Goal: Transaction & Acquisition: Book appointment/travel/reservation

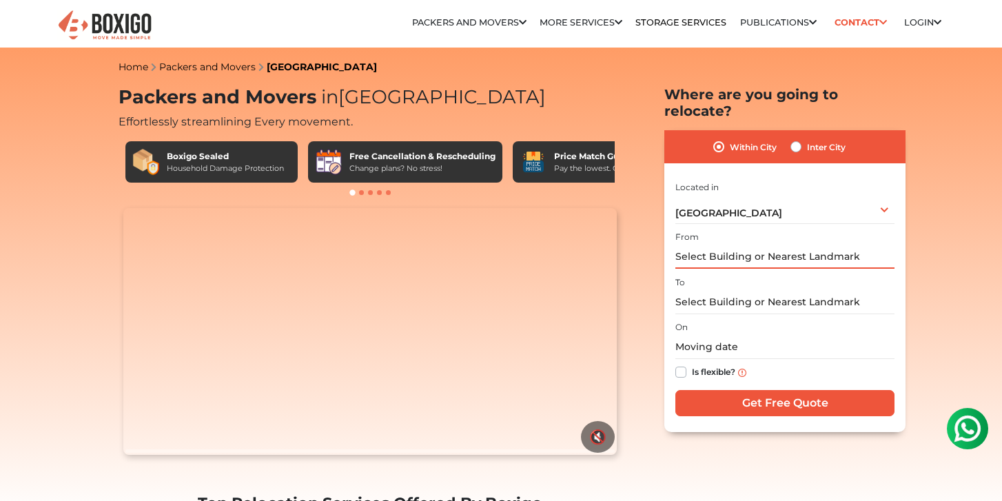
click at [785, 245] on input "text" at bounding box center [785, 257] width 219 height 24
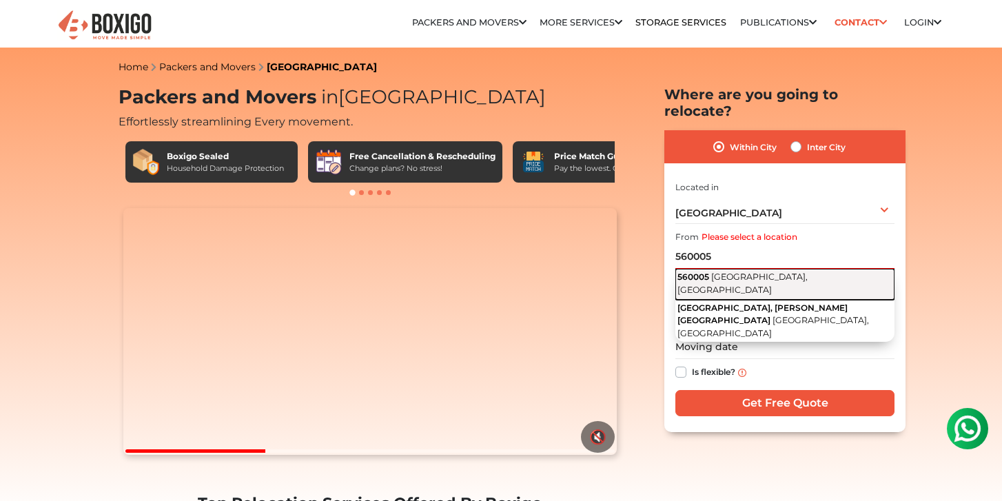
click at [780, 272] on span "[GEOGRAPHIC_DATA], [GEOGRAPHIC_DATA]" at bounding box center [743, 283] width 130 height 23
type input "[GEOGRAPHIC_DATA]"
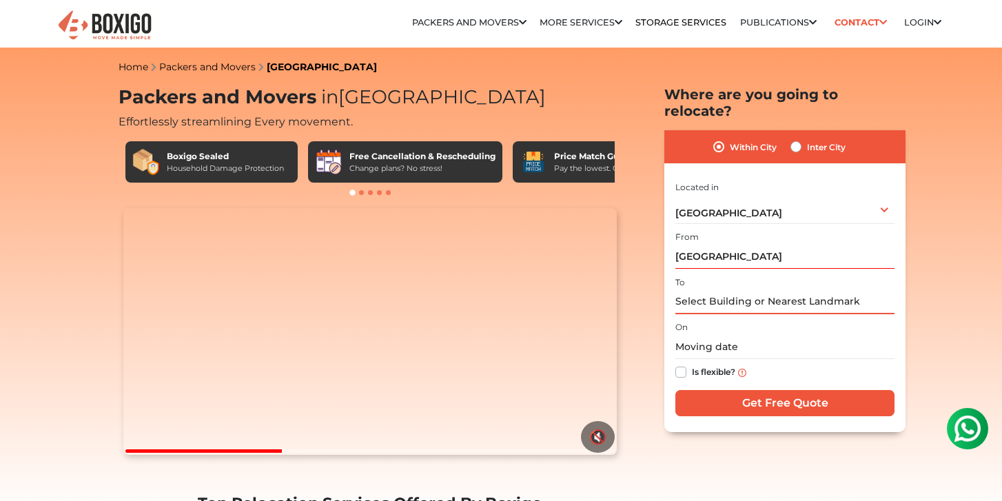
click at [736, 290] on input "text" at bounding box center [785, 302] width 219 height 24
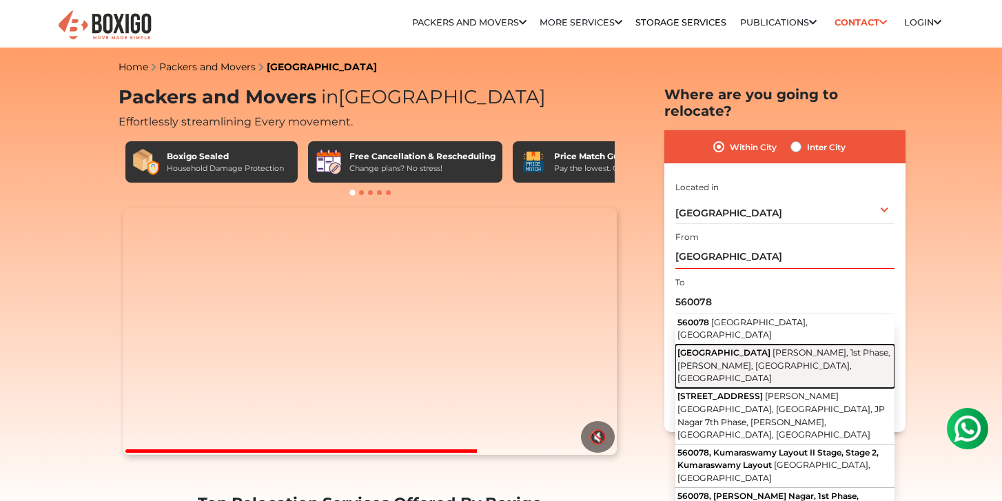
click at [743, 347] on span "[GEOGRAPHIC_DATA]" at bounding box center [724, 352] width 93 height 10
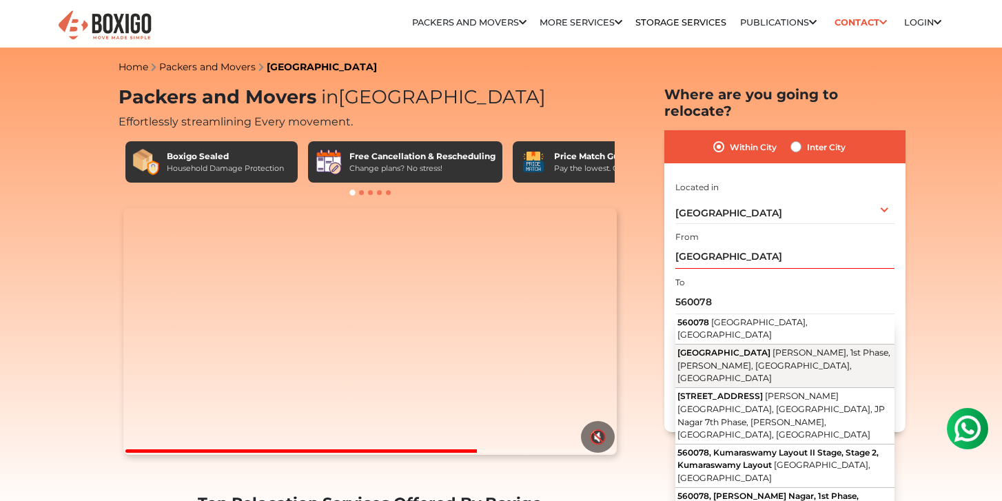
type input "[STREET_ADDRESS]"
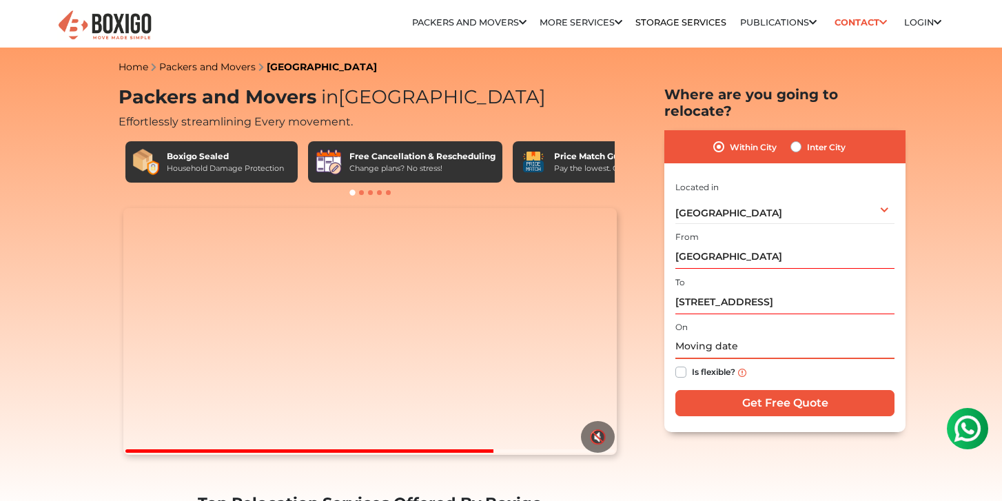
click at [743, 335] on input "text" at bounding box center [785, 347] width 219 height 24
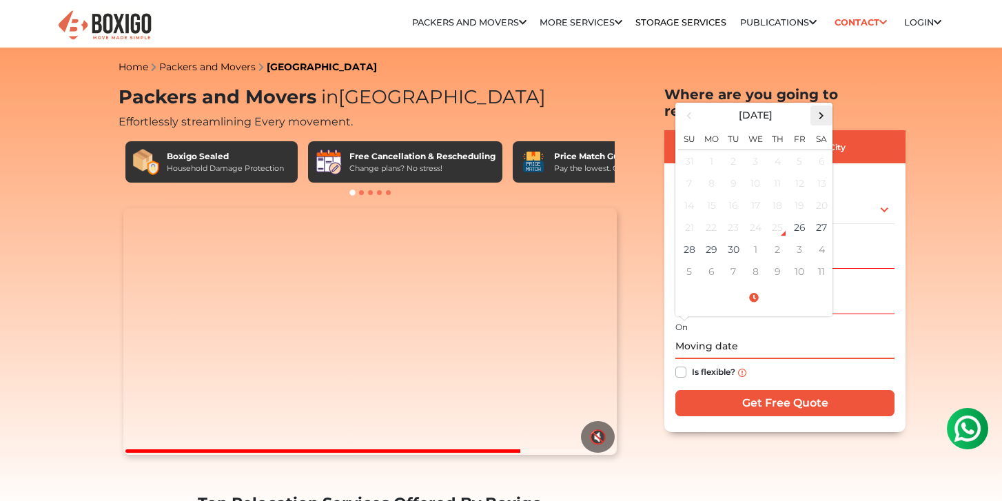
click at [822, 106] on span at bounding box center [822, 115] width 19 height 19
click at [771, 150] on td "2" at bounding box center [778, 161] width 22 height 23
type input "[DATE] 12:00 AM"
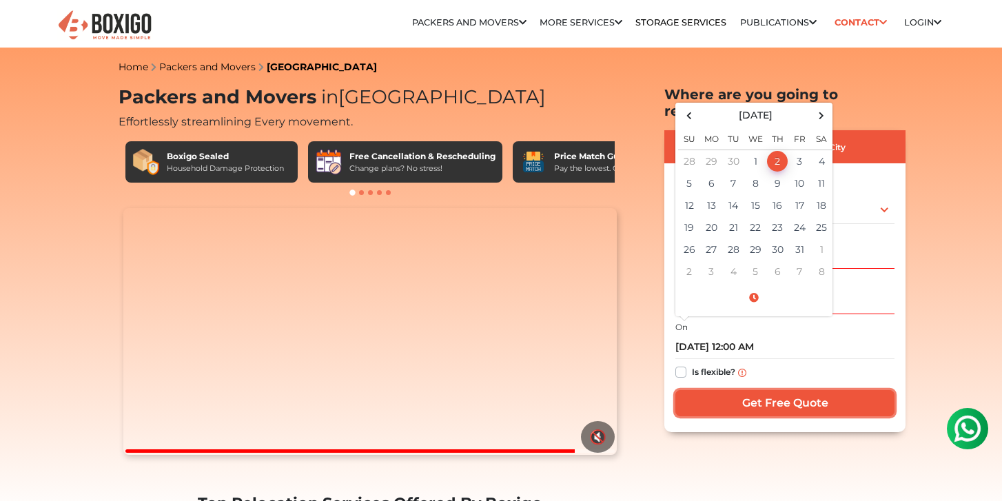
click at [704, 390] on input "Get Free Quote" at bounding box center [785, 403] width 219 height 26
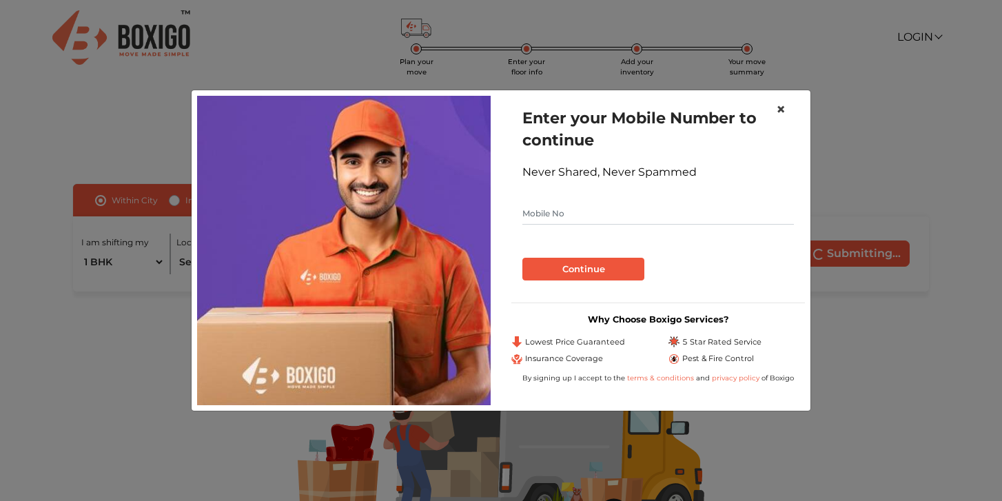
click at [785, 110] on button "×" at bounding box center [781, 109] width 32 height 39
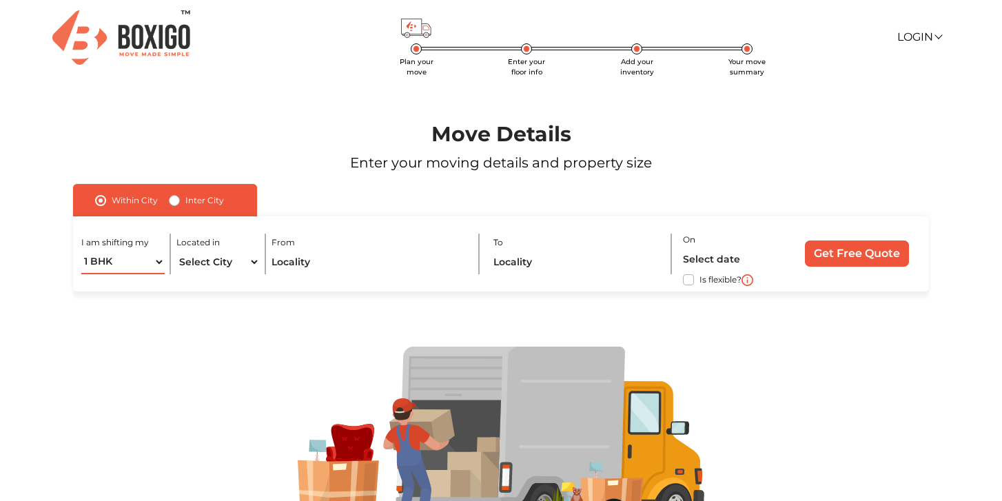
click at [120, 264] on select "1 BHK 2 BHK 3 BHK 3 + BHK FEW ITEMS" at bounding box center [122, 262] width 83 height 24
select select "2 BHK"
click at [81, 250] on select "1 BHK 2 BHK 3 BHK 3 + BHK FEW ITEMS" at bounding box center [122, 262] width 83 height 24
click at [218, 264] on select "Select City [GEOGRAPHIC_DATA] [GEOGRAPHIC_DATA] [GEOGRAPHIC_DATA] [GEOGRAPHIC_D…" at bounding box center [217, 262] width 83 height 24
select select "[GEOGRAPHIC_DATA]"
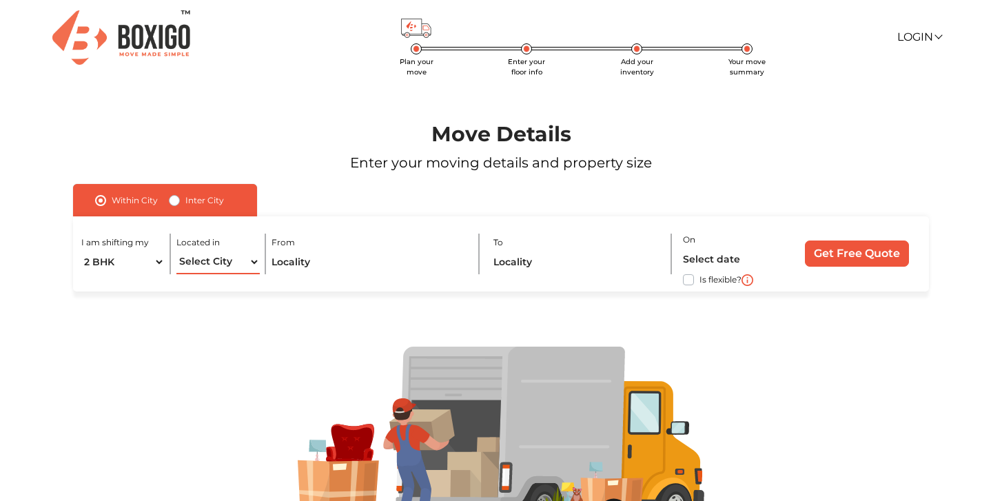
click at [176, 250] on select "Select City [GEOGRAPHIC_DATA] [GEOGRAPHIC_DATA] [GEOGRAPHIC_DATA] [GEOGRAPHIC_D…" at bounding box center [217, 262] width 83 height 24
click at [308, 264] on input "text" at bounding box center [370, 262] width 196 height 24
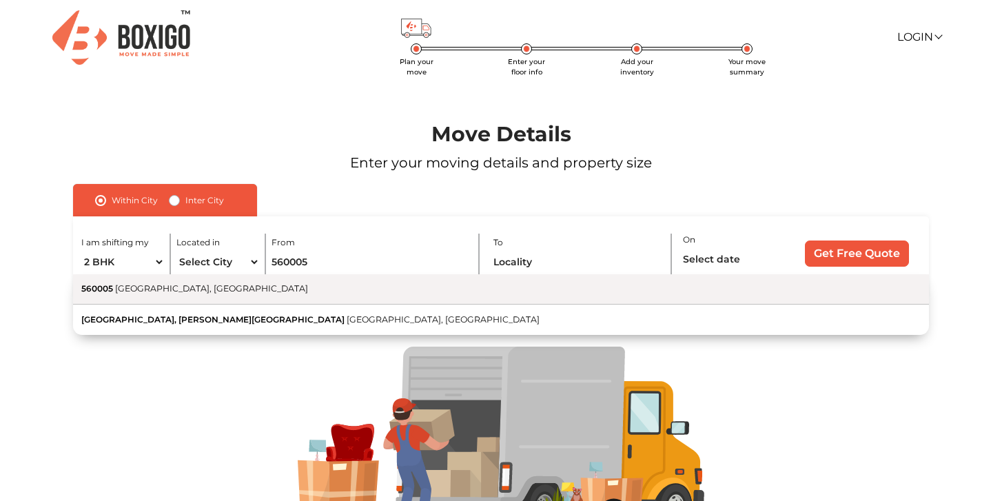
click at [312, 290] on button "560005 [GEOGRAPHIC_DATA], [GEOGRAPHIC_DATA]" at bounding box center [501, 289] width 856 height 30
type input "[GEOGRAPHIC_DATA]"
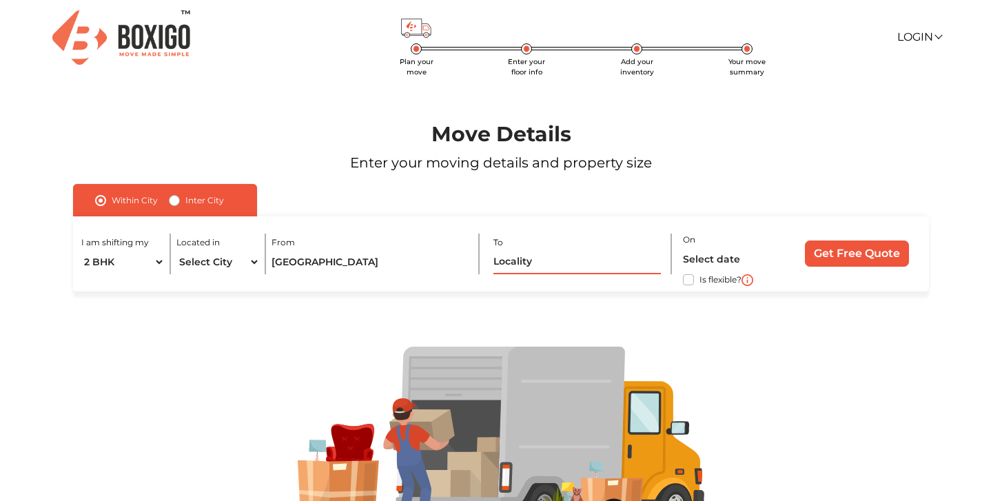
click at [543, 258] on input "text" at bounding box center [578, 262] width 168 height 24
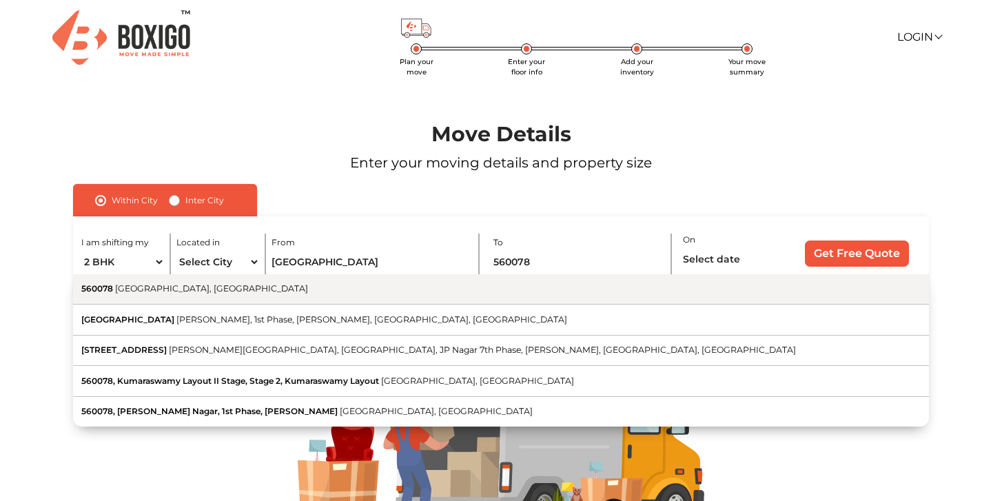
click at [511, 301] on button "560078 Bengaluru, Karnataka" at bounding box center [501, 289] width 856 height 30
type input "Bengaluru, Karnataka 560078"
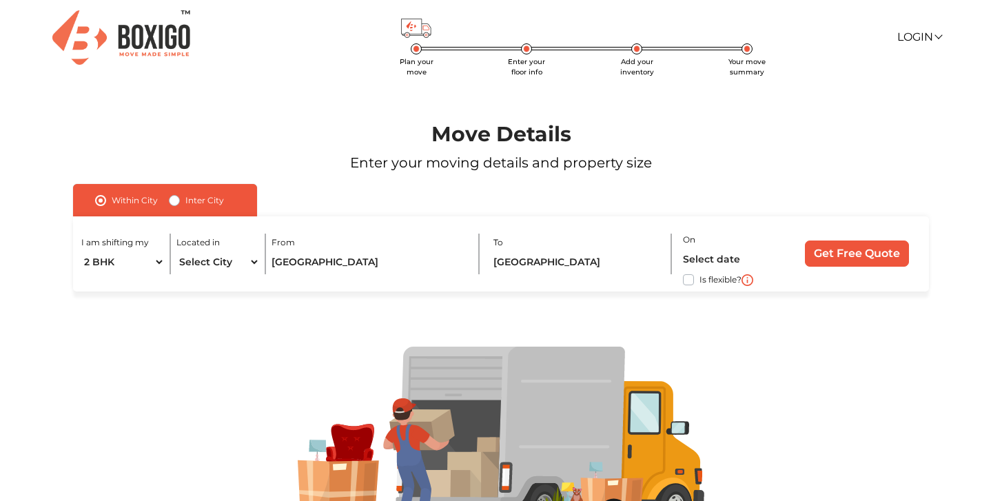
click at [700, 284] on label "Is flexible?" at bounding box center [721, 279] width 42 height 14
click at [84, 284] on input "Is flexible?" at bounding box center [78, 279] width 11 height 14
checkbox input "true"
click at [723, 252] on input "text" at bounding box center [732, 260] width 99 height 24
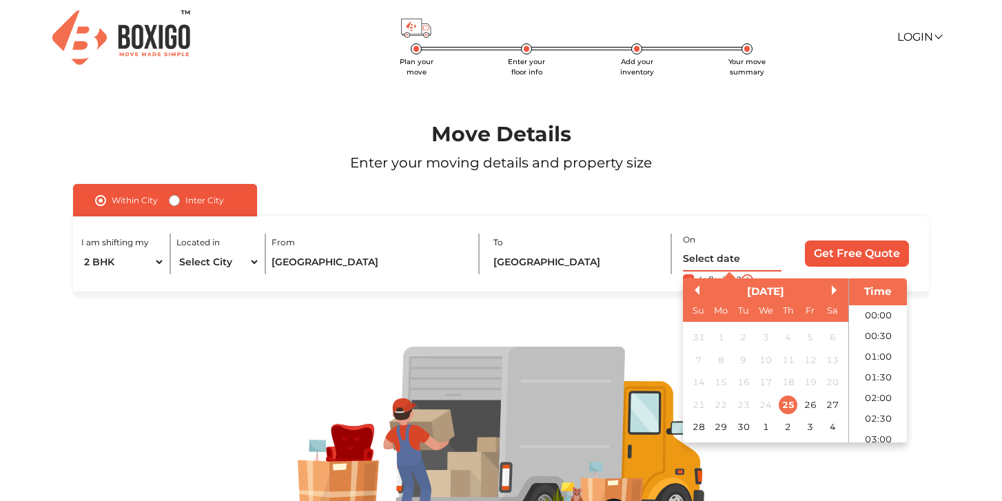
scroll to position [376, 0]
click at [785, 427] on div "2" at bounding box center [788, 427] width 19 height 19
type input "02/10/2025 12:00 AM"
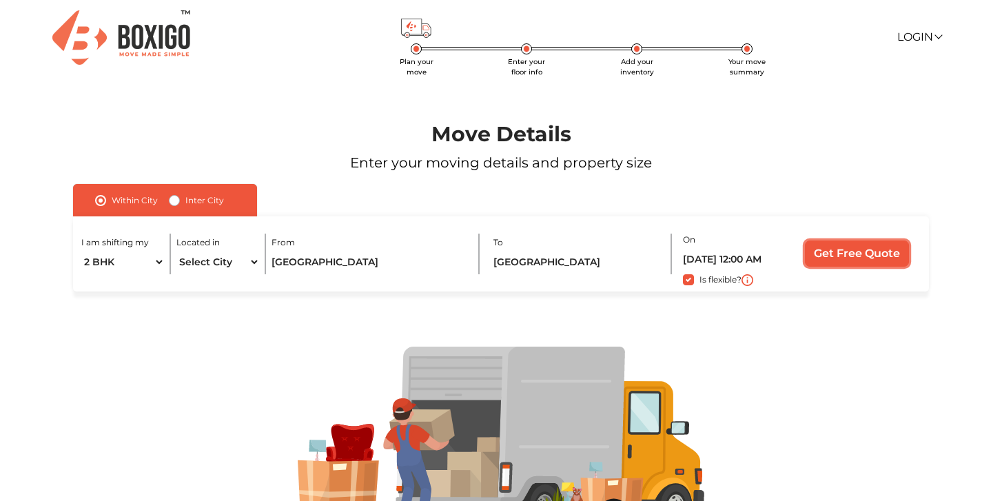
click at [877, 251] on input "Get Free Quote" at bounding box center [857, 254] width 104 height 26
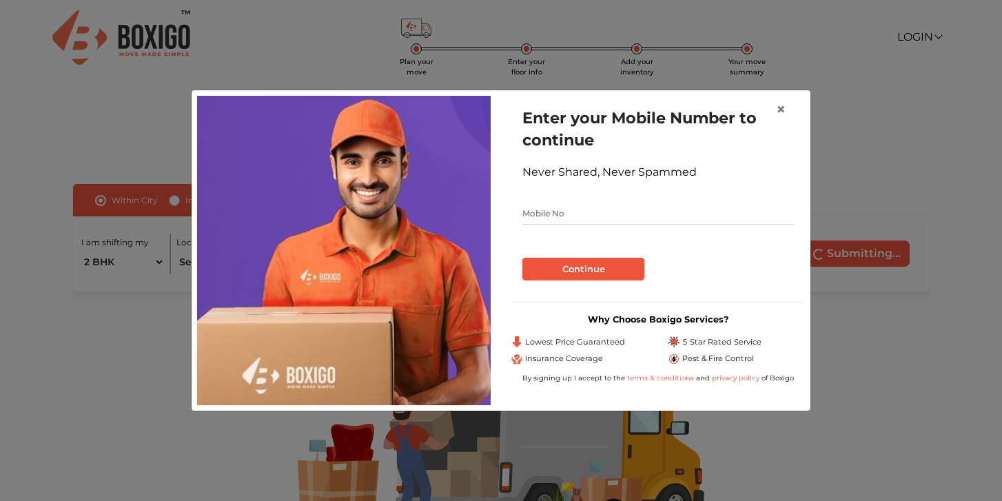
click at [592, 216] on input "text" at bounding box center [659, 214] width 272 height 22
type input "9066121909"
click at [613, 261] on button "Continue" at bounding box center [584, 269] width 122 height 23
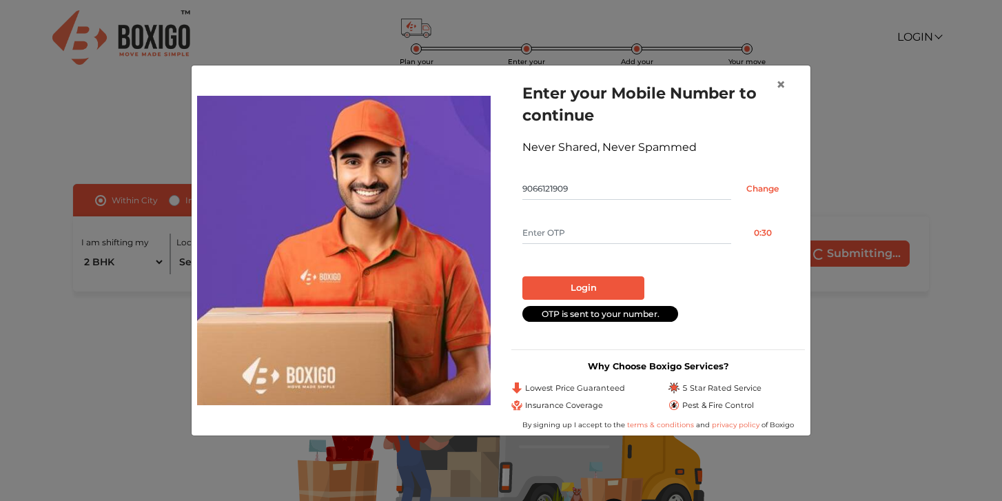
click at [592, 236] on input "text" at bounding box center [627, 233] width 209 height 22
type input "5932"
click at [572, 285] on button "Login" at bounding box center [584, 287] width 122 height 23
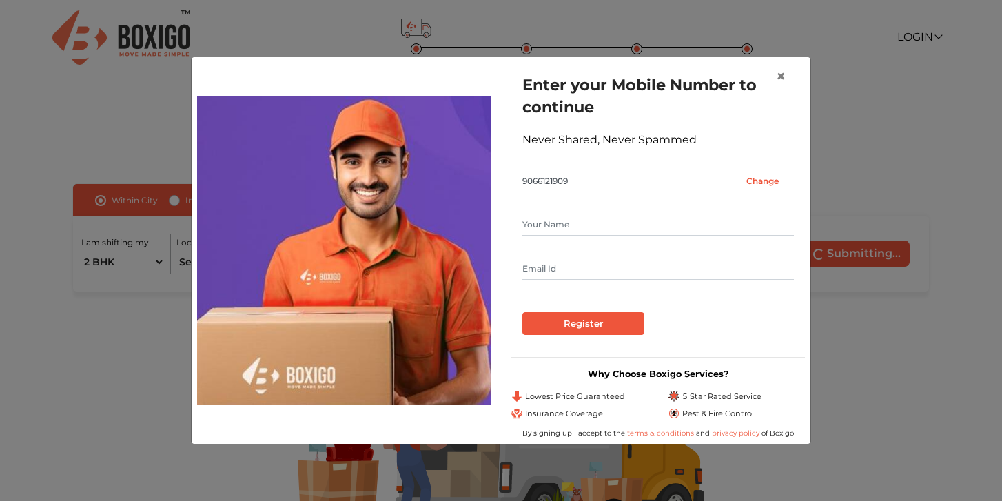
click at [614, 227] on input "text" at bounding box center [659, 225] width 272 height 22
type input "Syed Umar S"
click at [603, 260] on input "text" at bounding box center [659, 269] width 272 height 22
type input "syedumar21142019@gmail.com"
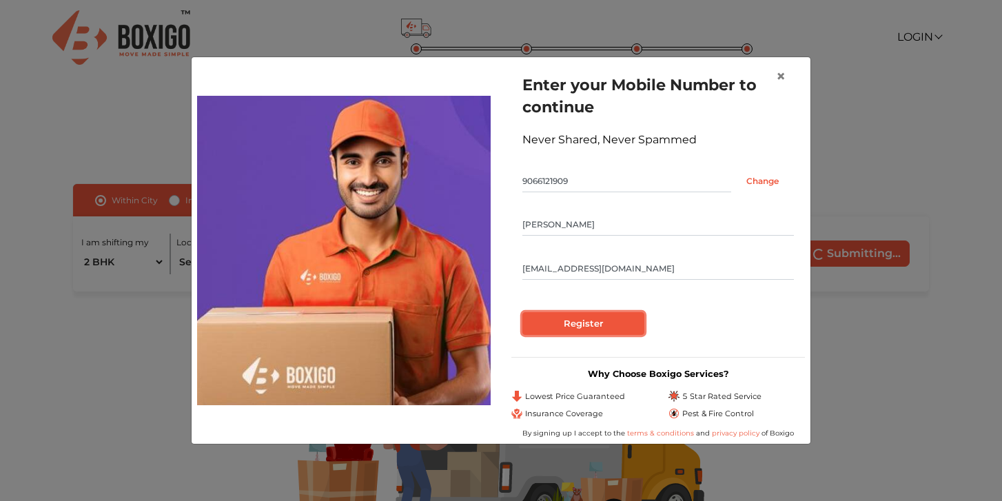
click at [598, 319] on input "Register" at bounding box center [584, 323] width 122 height 23
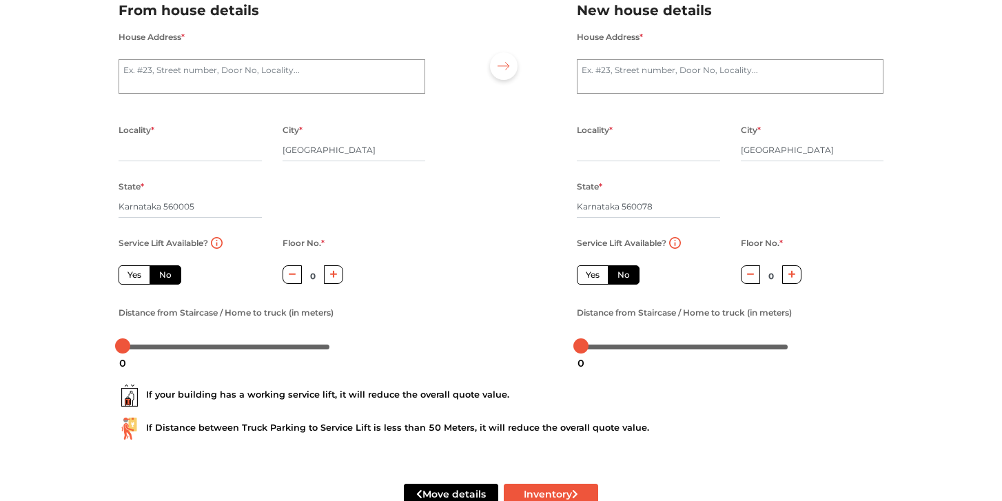
scroll to position [153, 0]
